Goal: Task Accomplishment & Management: Complete application form

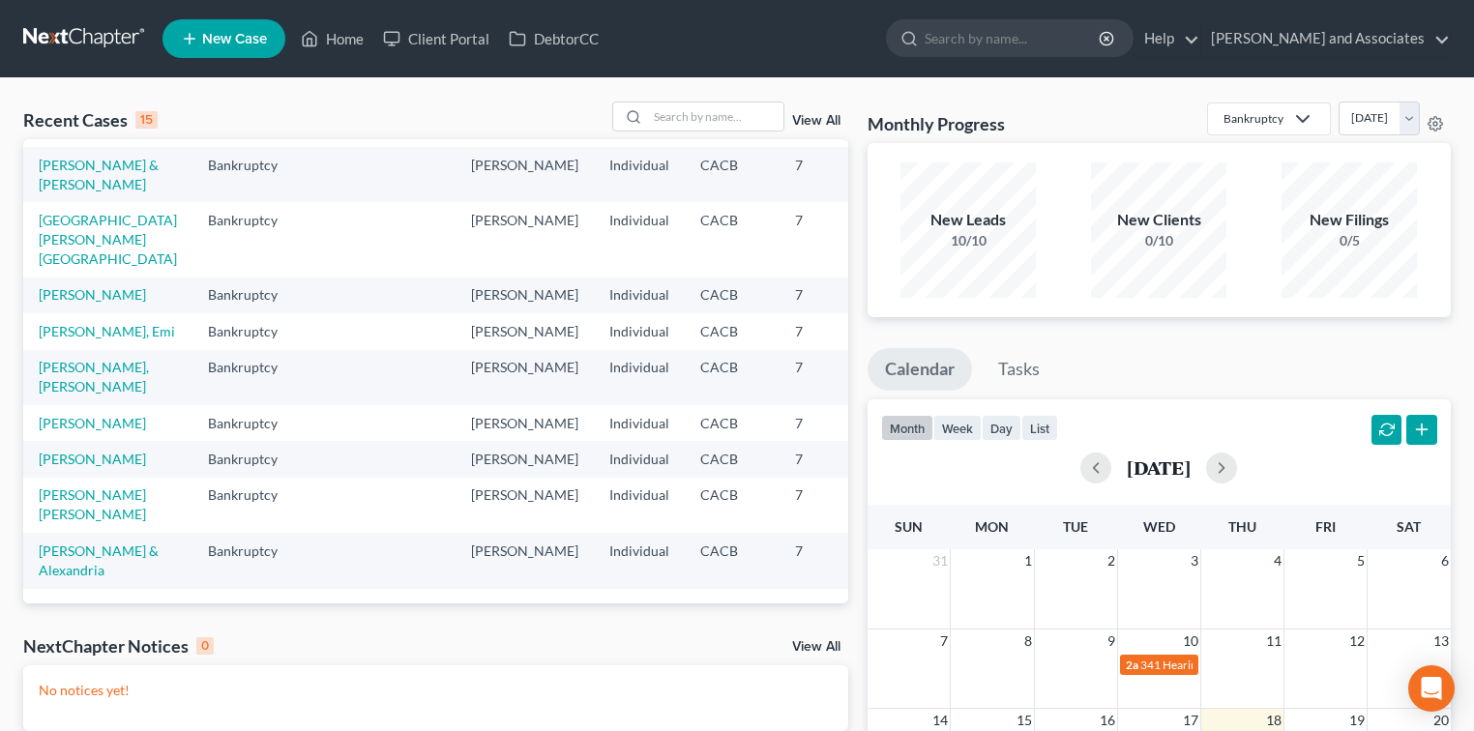
scroll to position [608, 0]
click at [700, 128] on input "search" at bounding box center [715, 116] width 135 height 28
type input "[PERSON_NAME]"
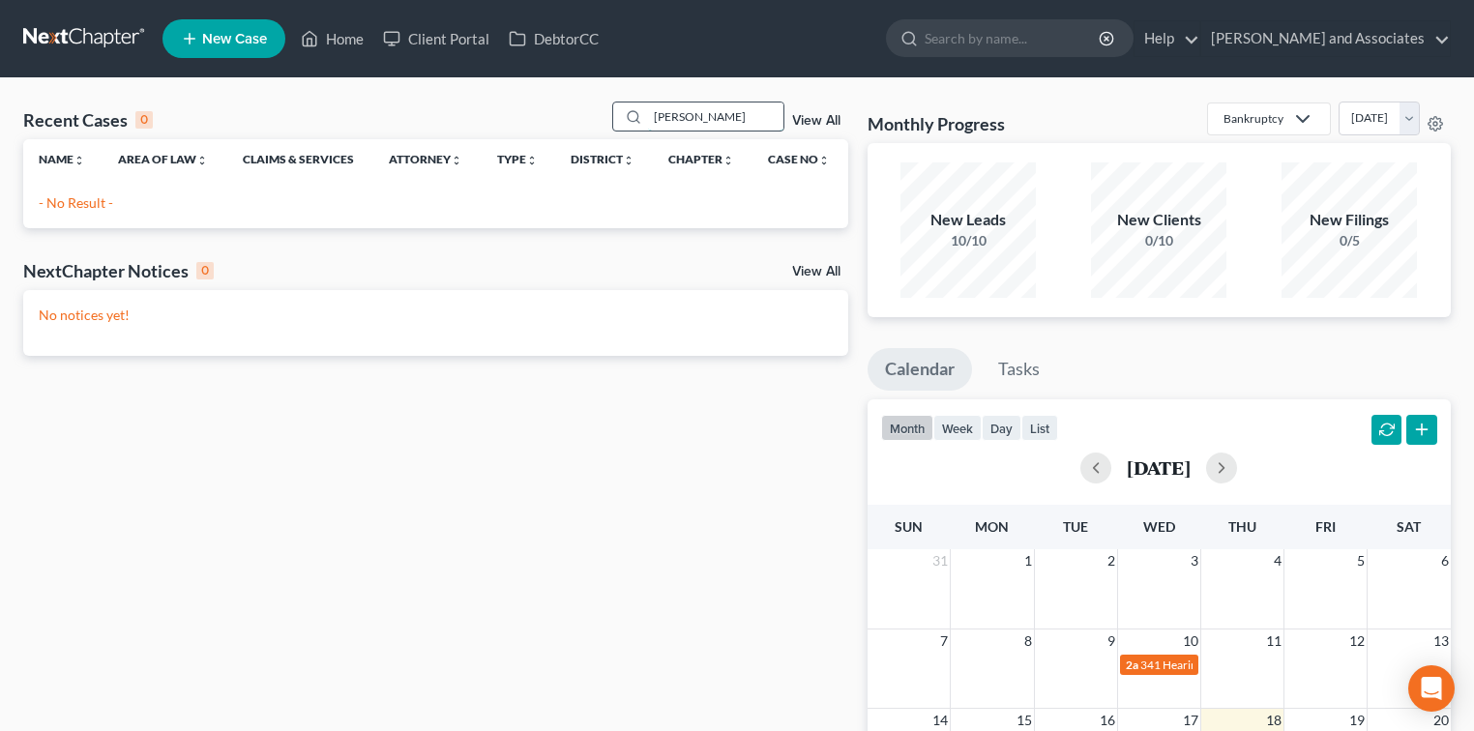
scroll to position [0, 0]
drag, startPoint x: 700, startPoint y: 128, endPoint x: 603, endPoint y: 106, distance: 99.0
click at [603, 106] on div "Recent Cases 0 [PERSON_NAME] View All" at bounding box center [435, 121] width 825 height 38
type input "gar"
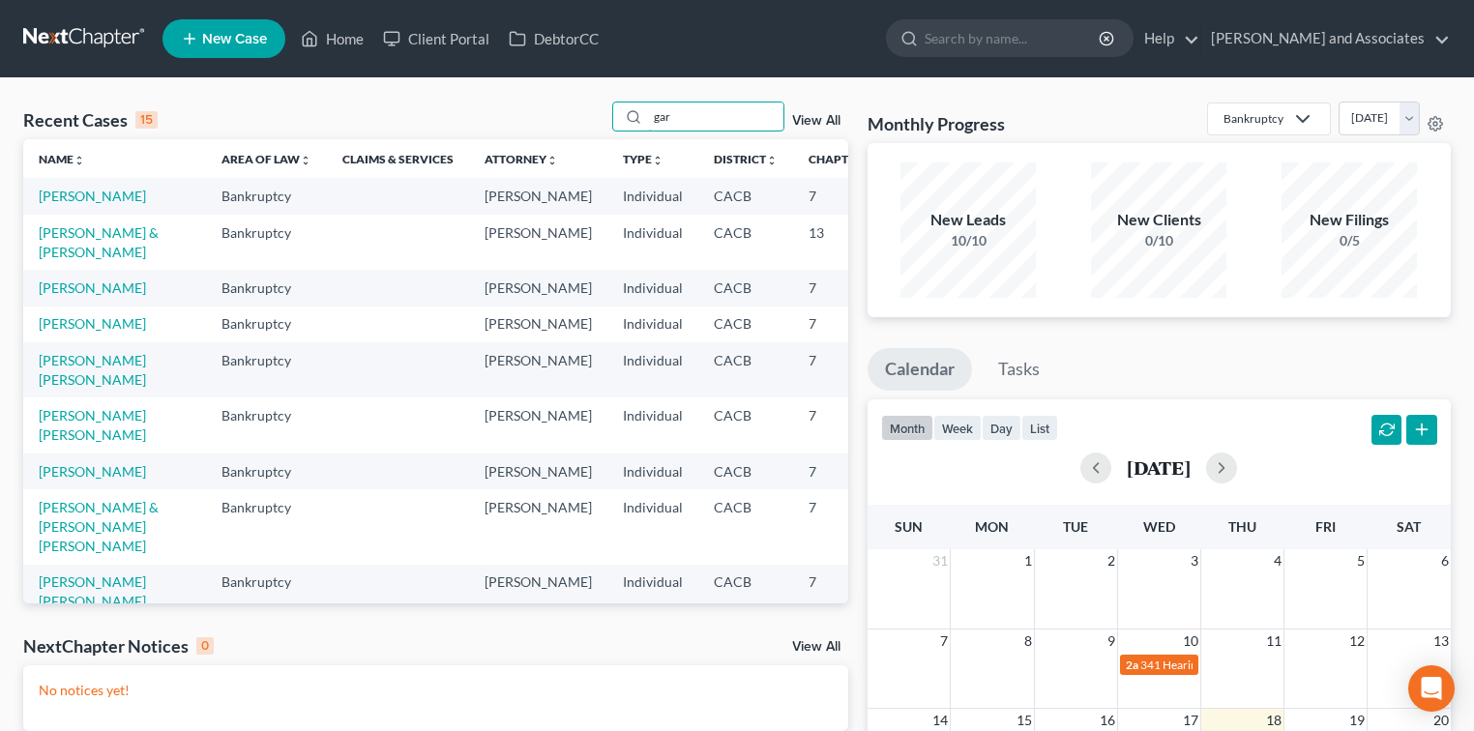
scroll to position [129, 0]
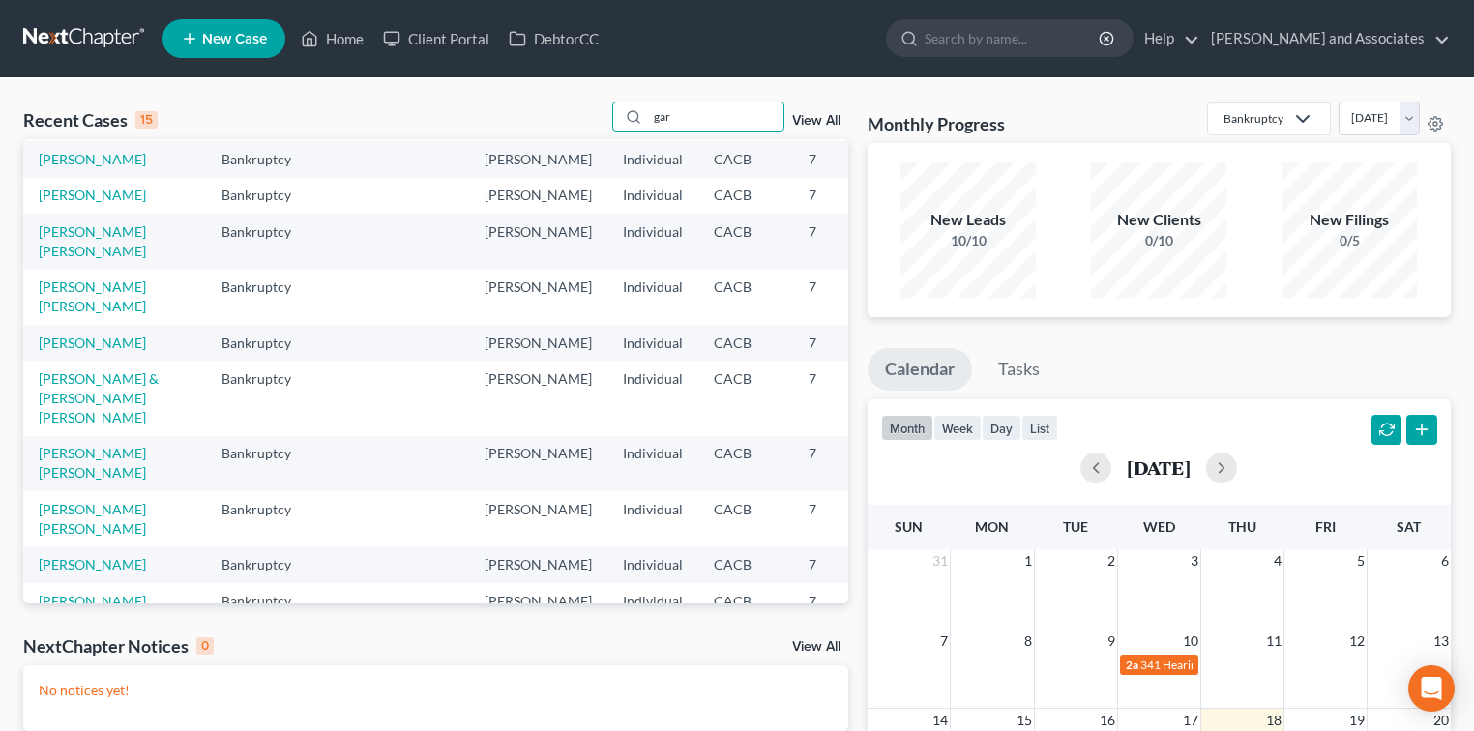
click at [42, 132] on link "[PERSON_NAME] & [PERSON_NAME]" at bounding box center [99, 114] width 120 height 36
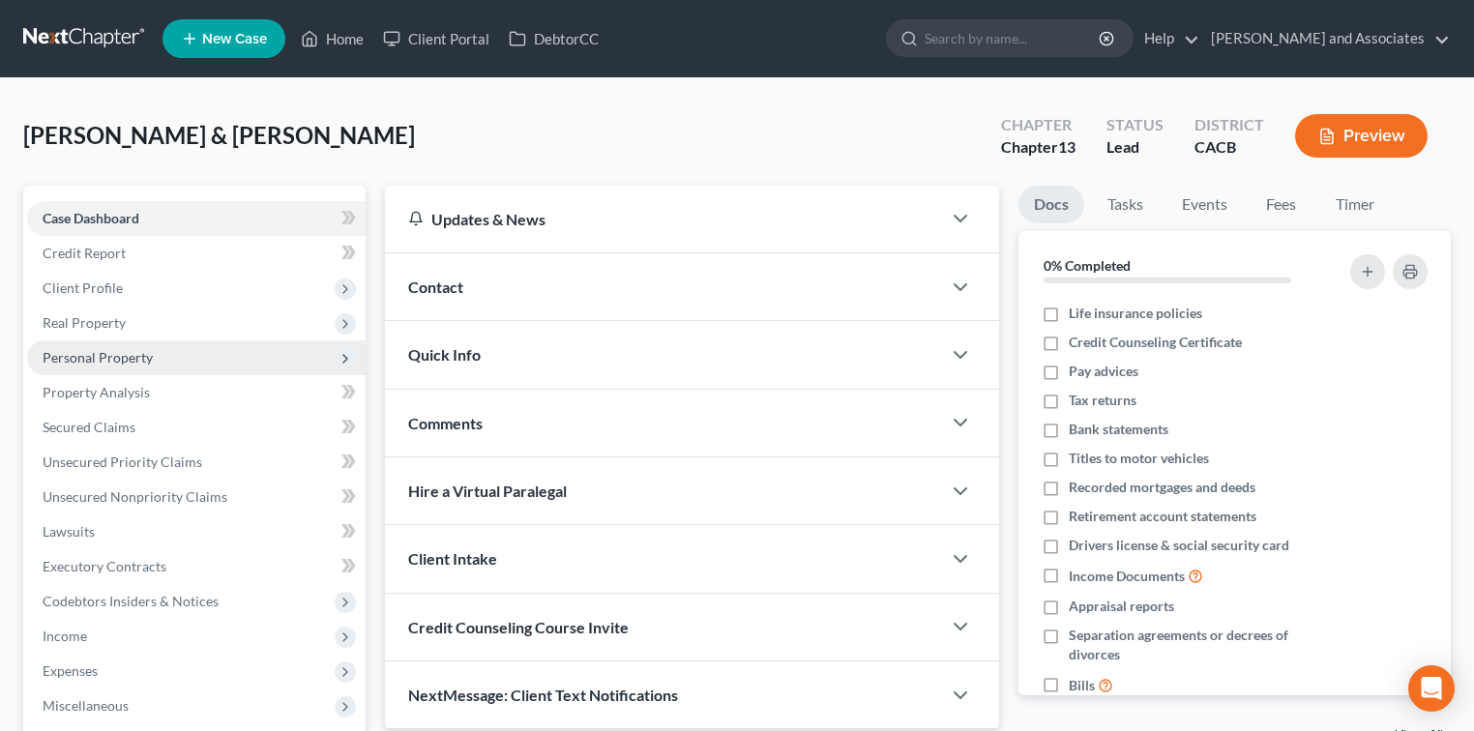
click at [120, 364] on span "Personal Property" at bounding box center [98, 357] width 110 height 16
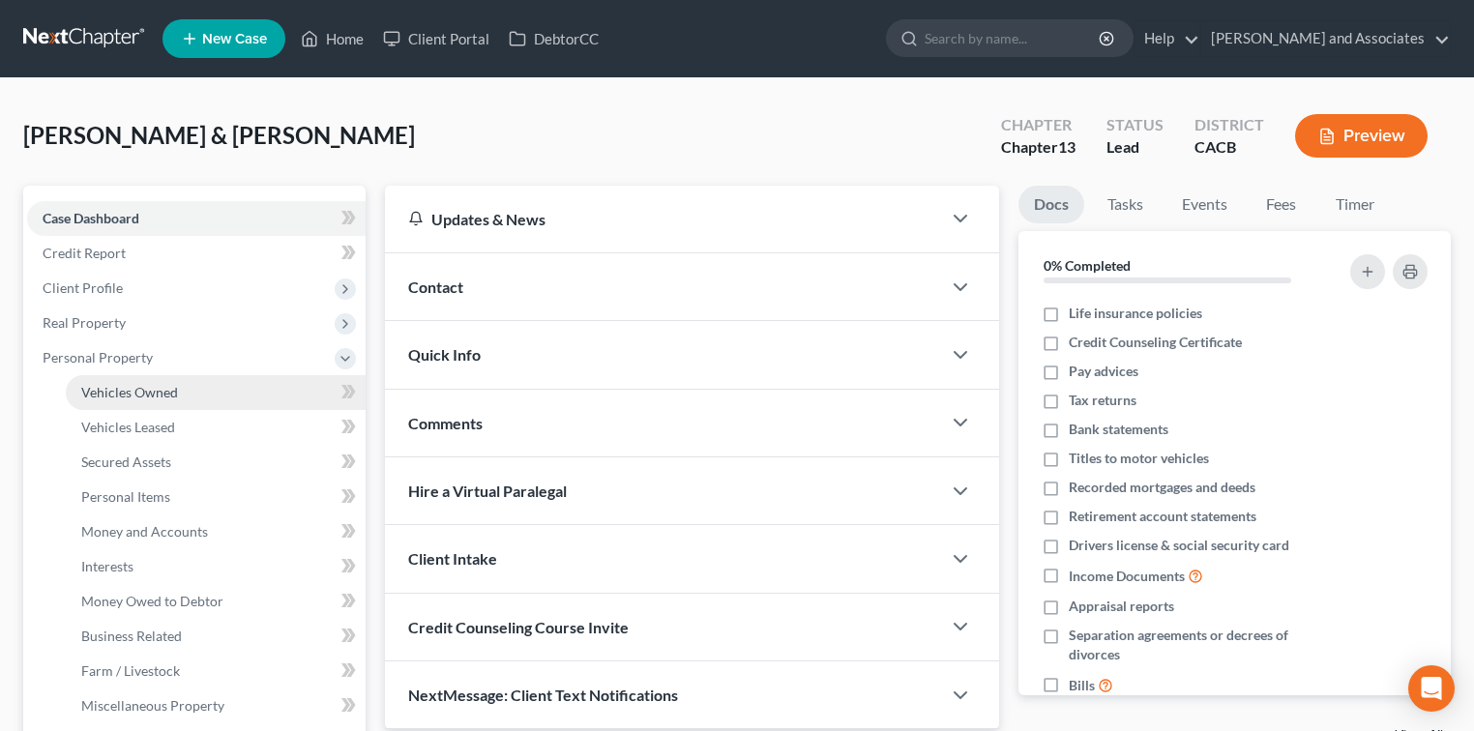
click at [203, 382] on link "Vehicles Owned" at bounding box center [216, 392] width 300 height 35
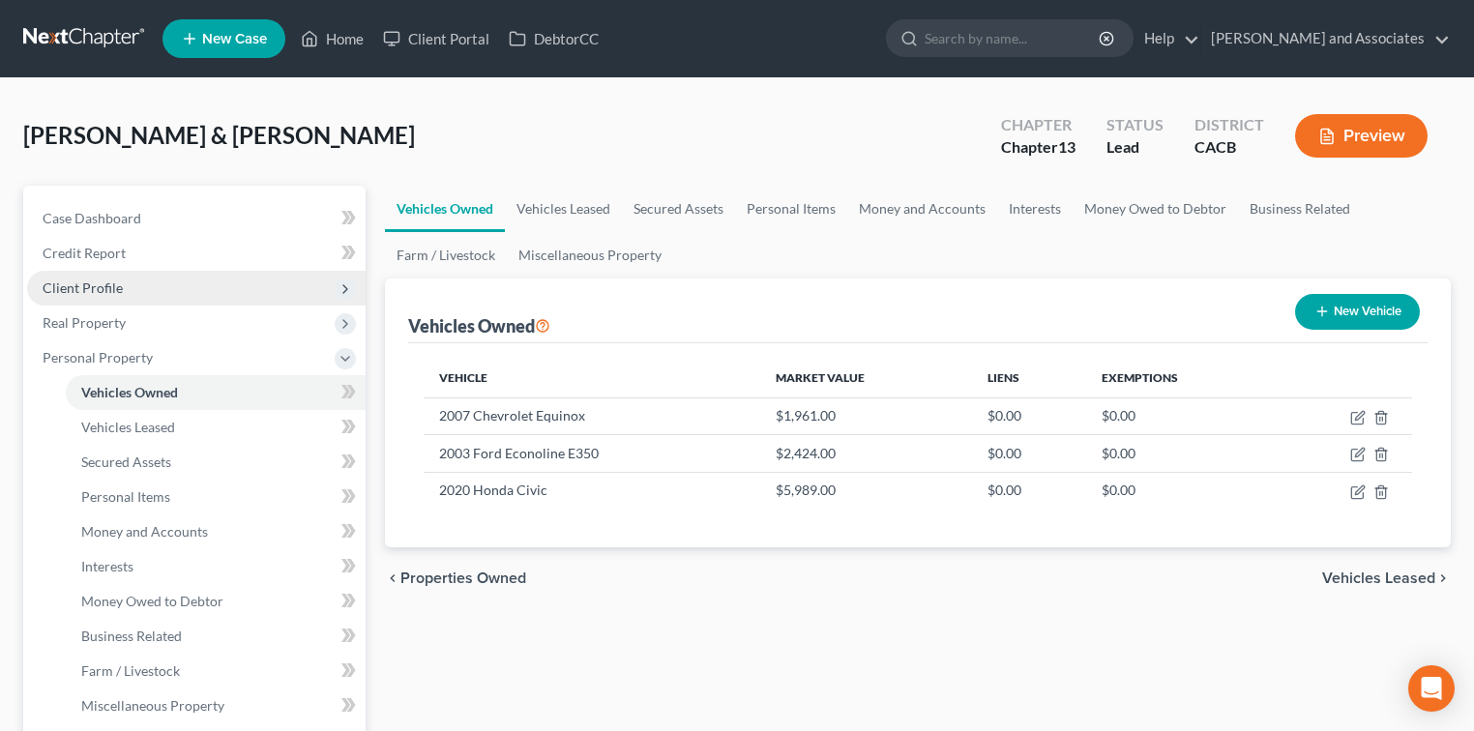
click at [88, 281] on span "Client Profile" at bounding box center [83, 287] width 80 height 16
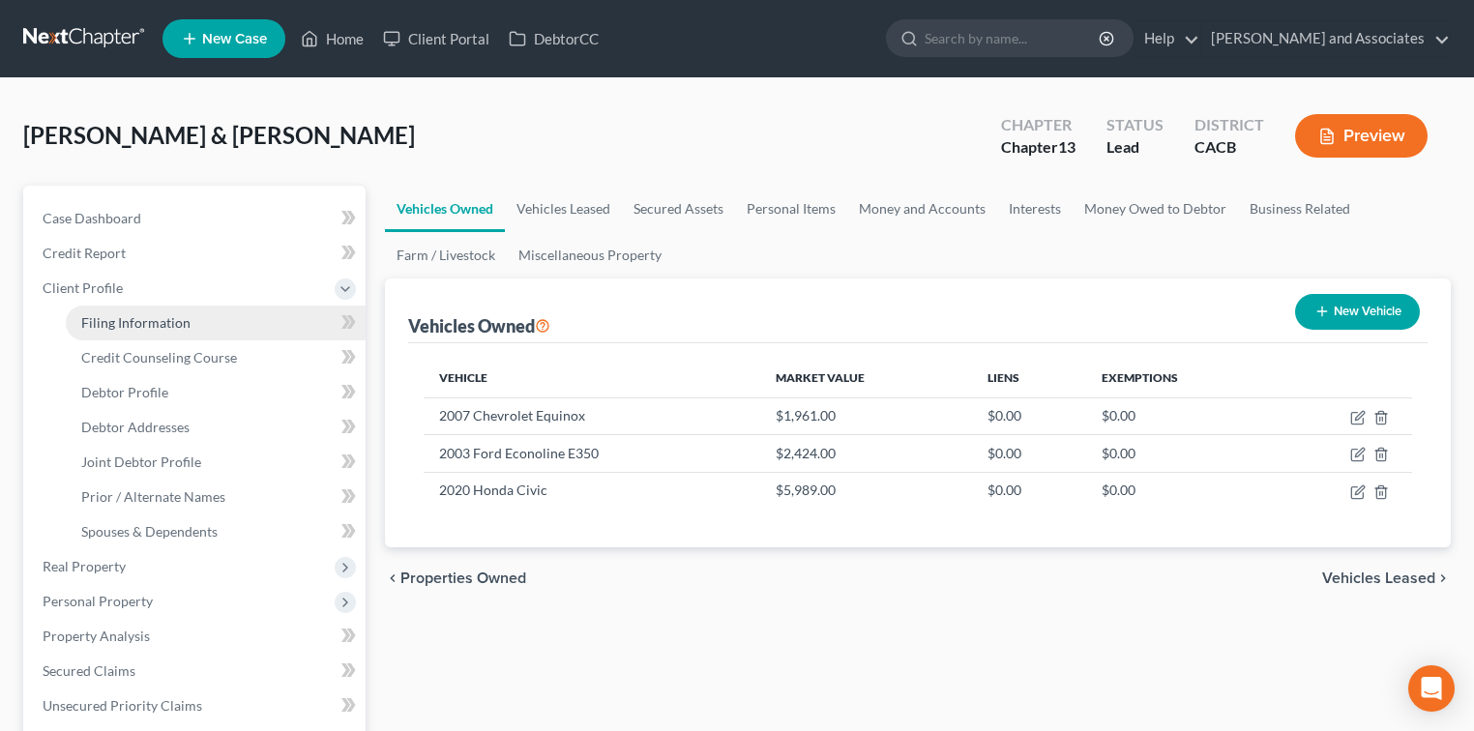
drag, startPoint x: 132, startPoint y: 319, endPoint x: 162, endPoint y: 316, distance: 31.1
click at [132, 320] on span "Filing Information" at bounding box center [135, 322] width 109 height 16
select select "1"
select select "3"
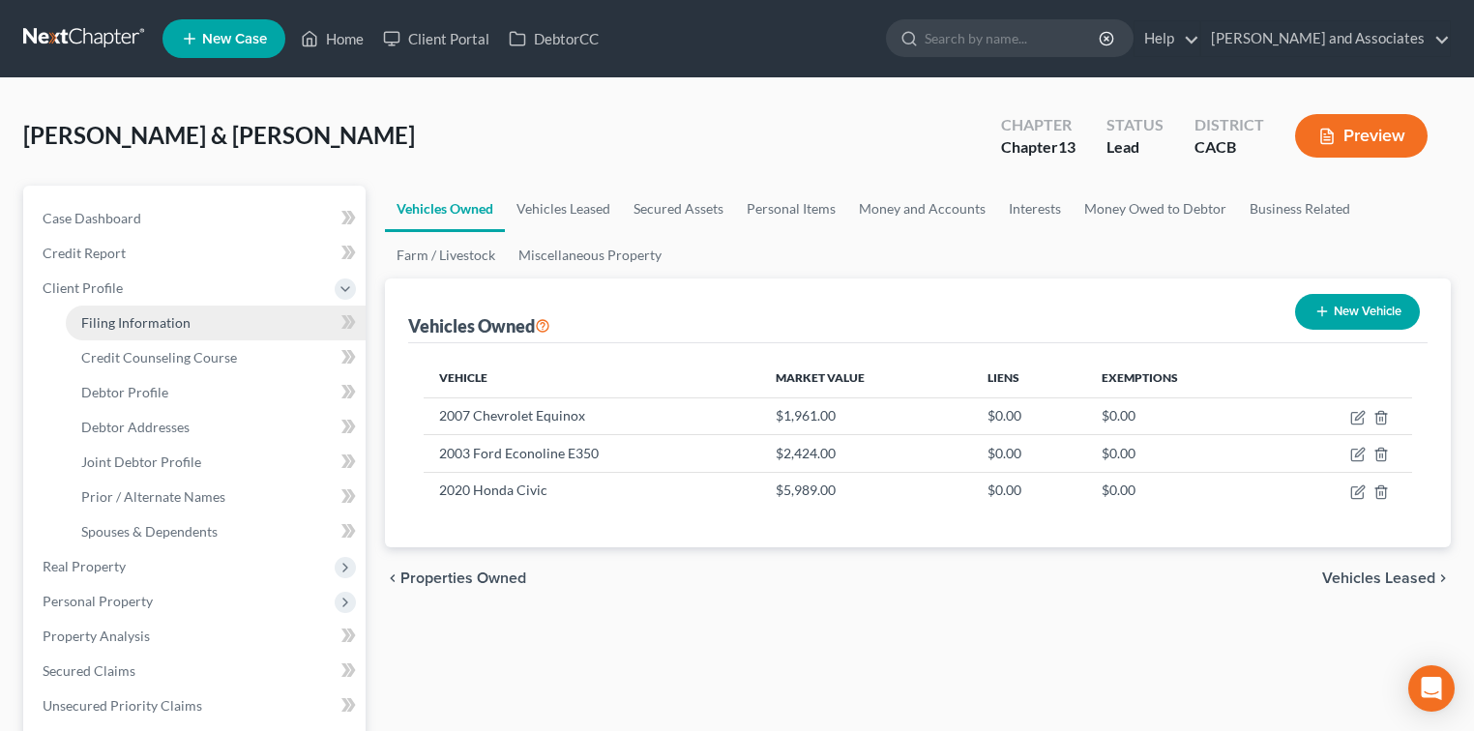
select select "4"
select select "1"
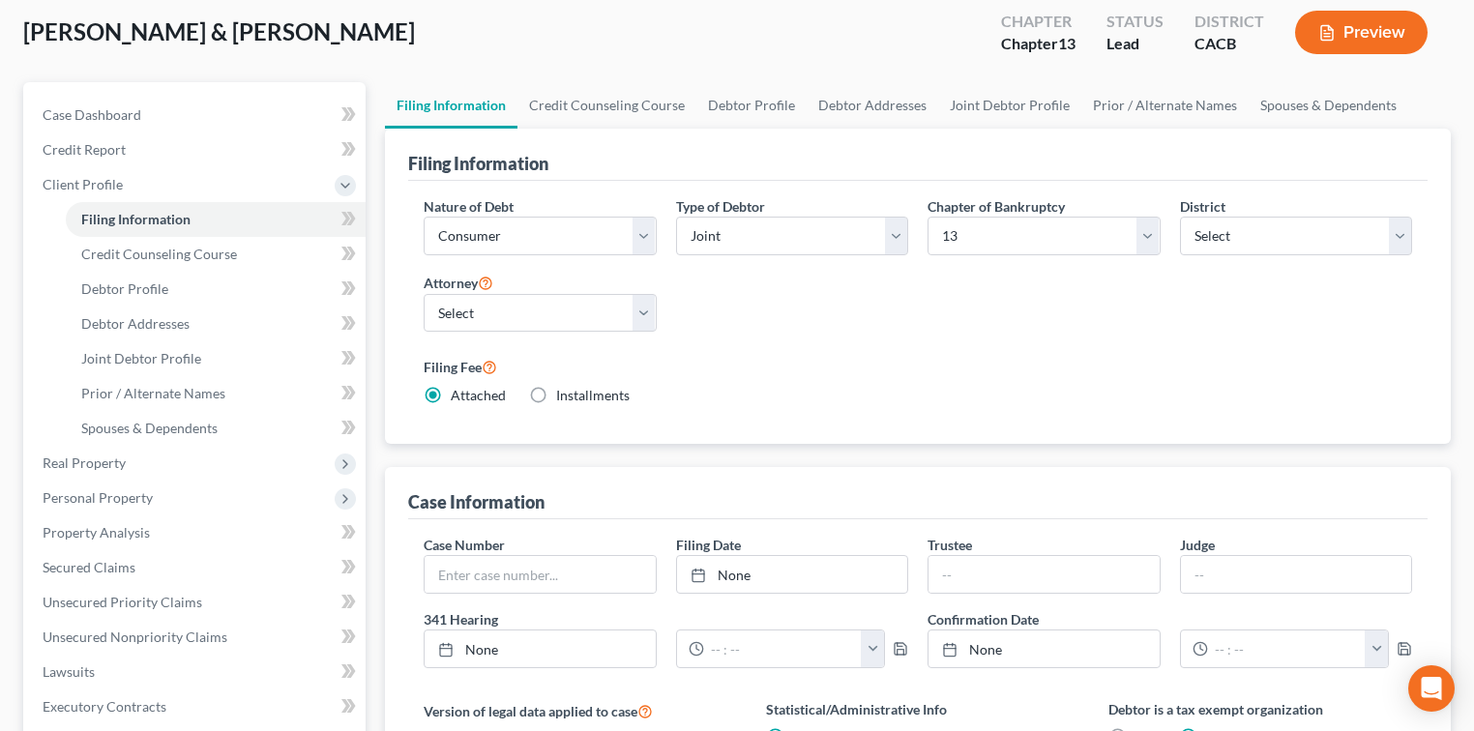
scroll to position [129, 0]
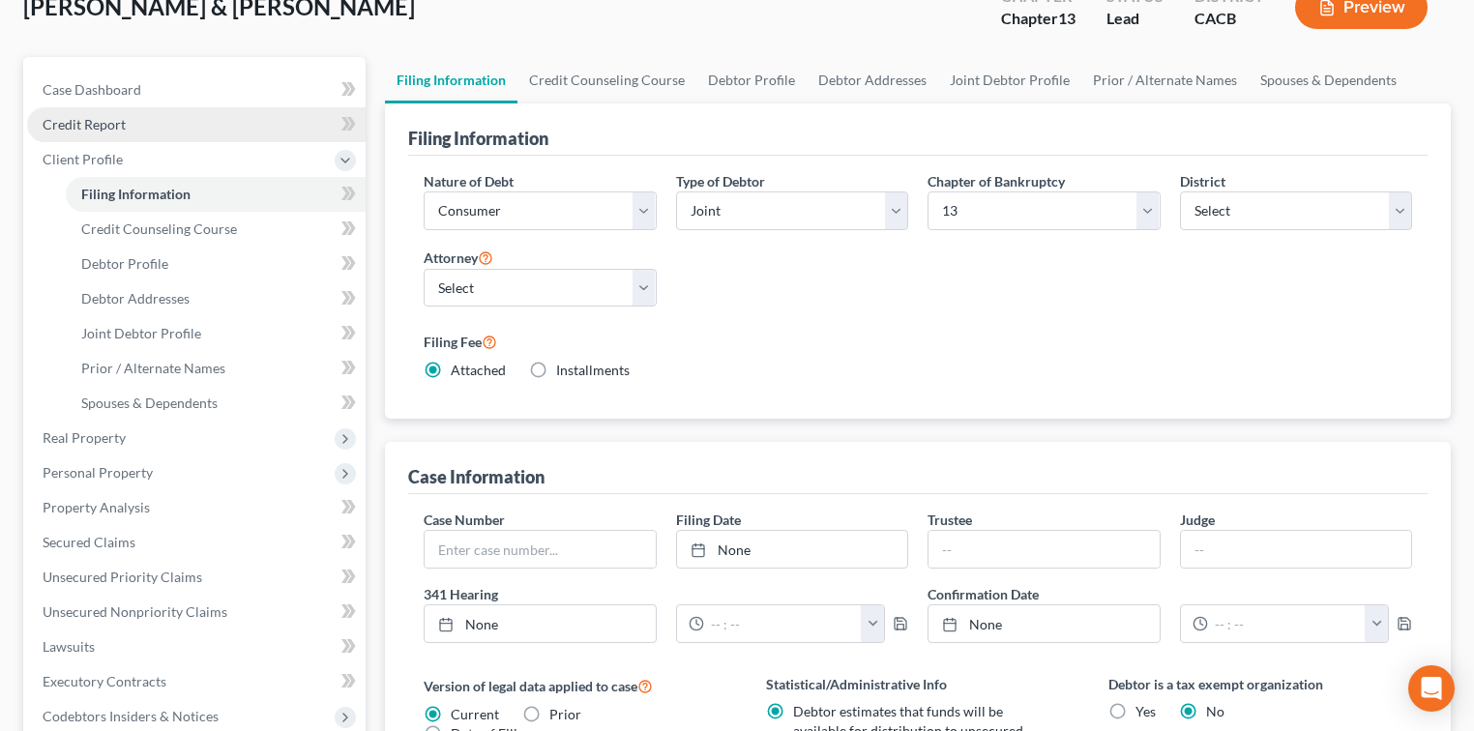
click at [87, 120] on span "Credit Report" at bounding box center [84, 124] width 83 height 16
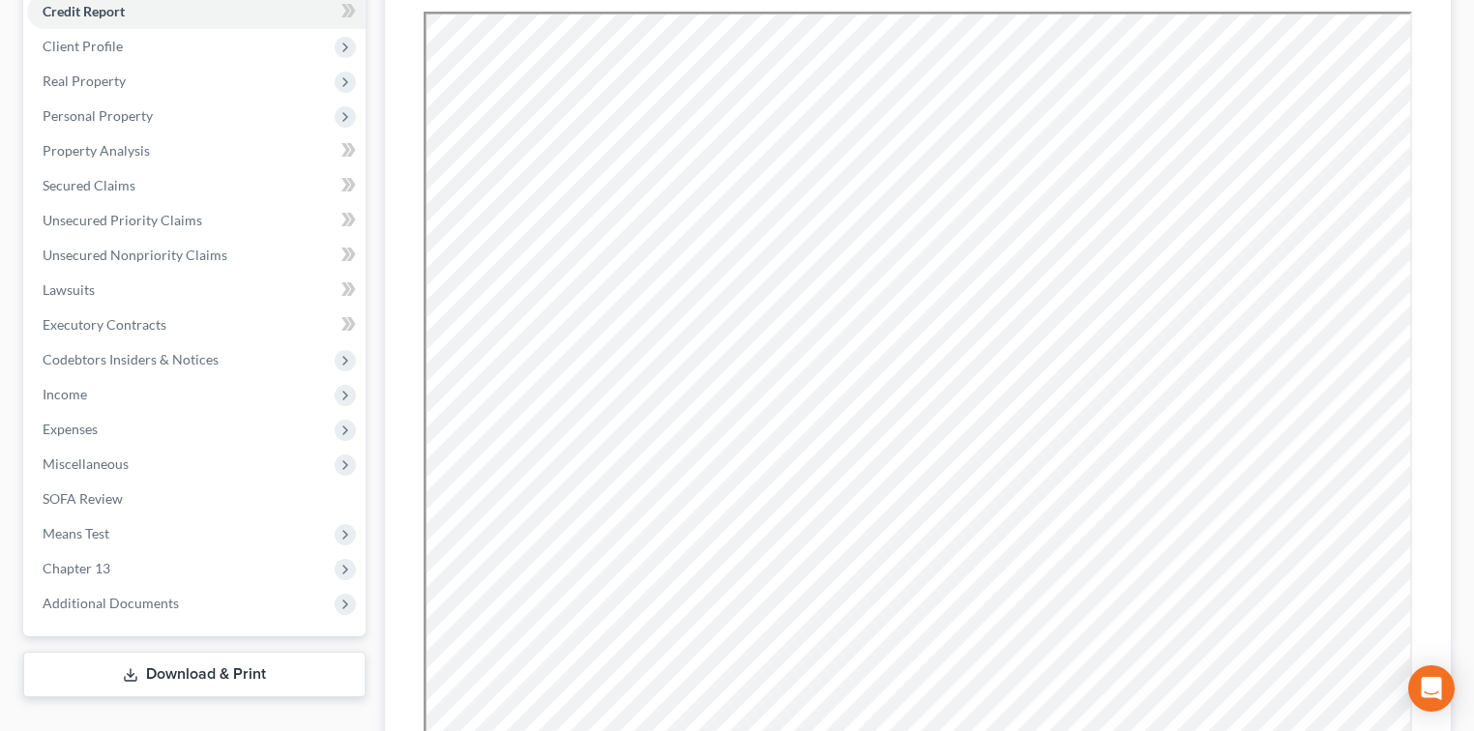
scroll to position [257, 0]
